Goal: Task Accomplishment & Management: Use online tool/utility

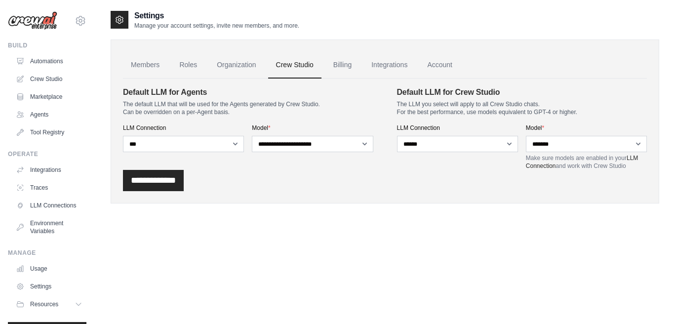
click at [539, 214] on div "Settings Manage your account settings, invite new members, and more. Members Ro…" at bounding box center [385, 115] width 549 height 210
click at [52, 65] on link "Automations" at bounding box center [50, 61] width 75 height 16
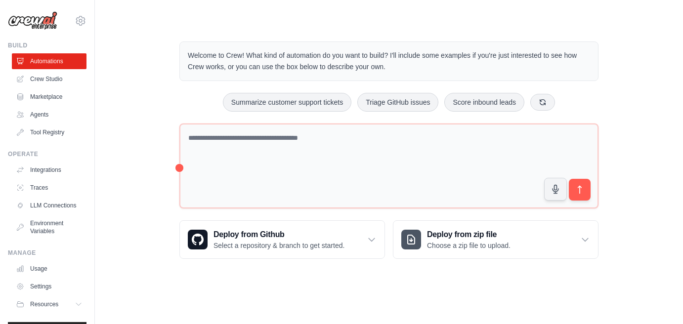
click at [150, 127] on div "Welcome to Crew! What kind of automation do you want to build? I'll include som…" at bounding box center [389, 150] width 556 height 249
click at [153, 114] on div "Welcome to Crew! What kind of automation do you want to build? I'll include som…" at bounding box center [389, 150] width 556 height 249
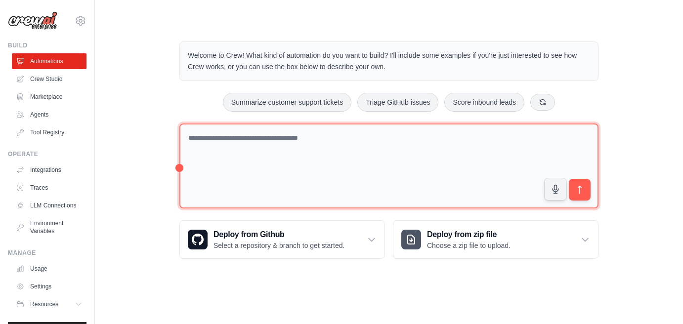
click at [214, 153] on textarea at bounding box center [388, 166] width 419 height 85
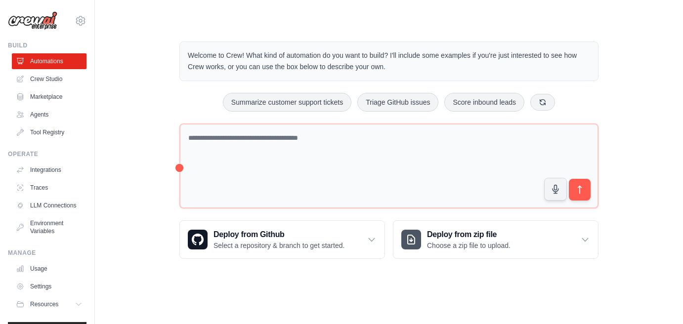
click at [150, 143] on div "Welcome to Crew! What kind of automation do you want to build? I'll include som…" at bounding box center [389, 150] width 556 height 249
click at [46, 76] on link "Crew Studio" at bounding box center [50, 79] width 75 height 16
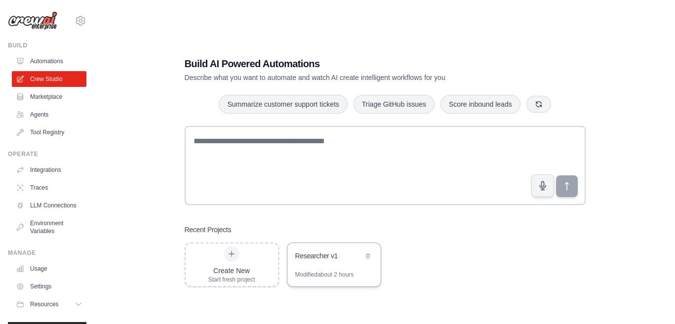
click at [348, 268] on div "Researcher v1" at bounding box center [334, 257] width 93 height 28
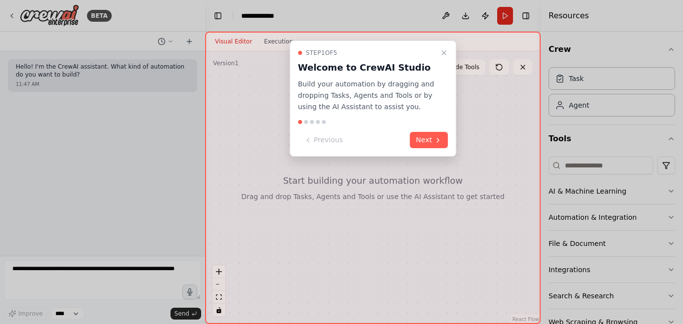
click at [414, 146] on button "Next" at bounding box center [429, 140] width 38 height 16
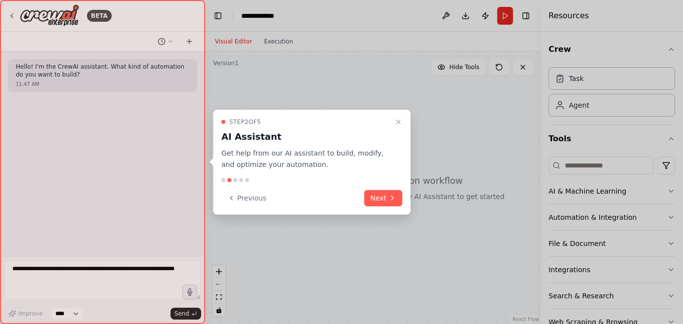
click at [433, 140] on div at bounding box center [341, 162] width 683 height 324
click at [394, 194] on icon at bounding box center [392, 198] width 8 height 8
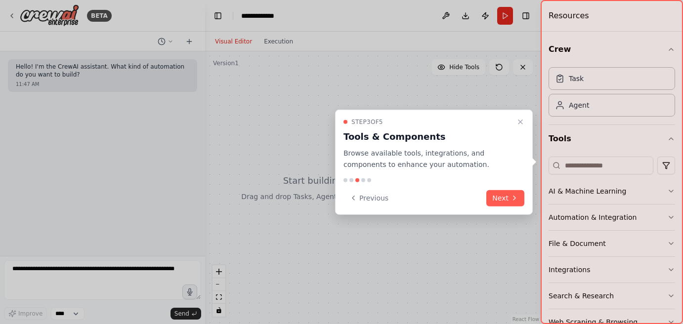
click at [493, 207] on div "Step 3 of 5 Tools & Components Browse available tools, integrations, and compon…" at bounding box center [434, 162] width 198 height 105
click at [501, 203] on button "Next" at bounding box center [505, 198] width 38 height 16
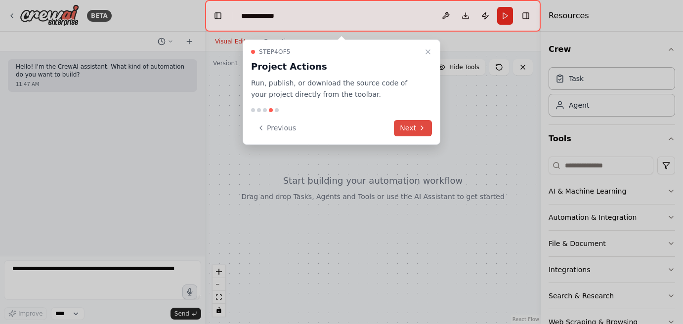
click at [401, 129] on button "Next" at bounding box center [413, 128] width 38 height 16
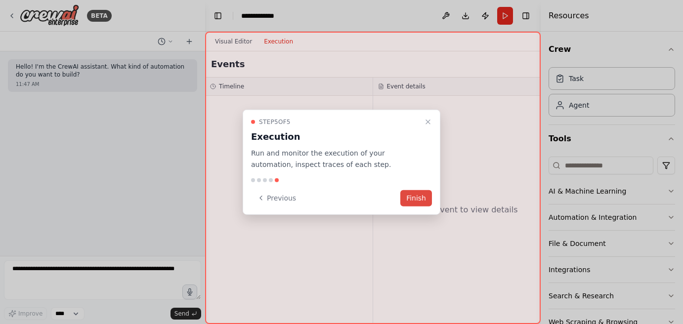
click at [418, 196] on button "Finish" at bounding box center [416, 198] width 32 height 16
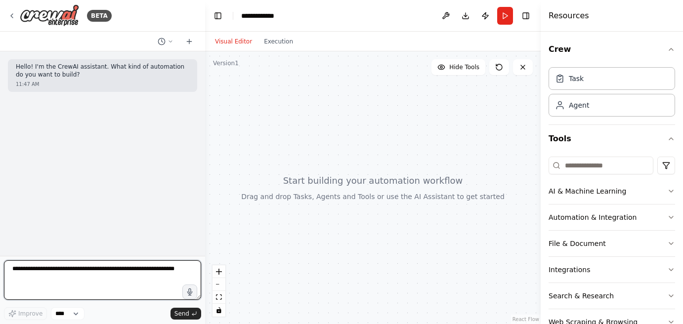
click at [96, 281] on textarea at bounding box center [102, 280] width 197 height 40
type textarea "**********"
